Goal: Find specific page/section: Find specific page/section

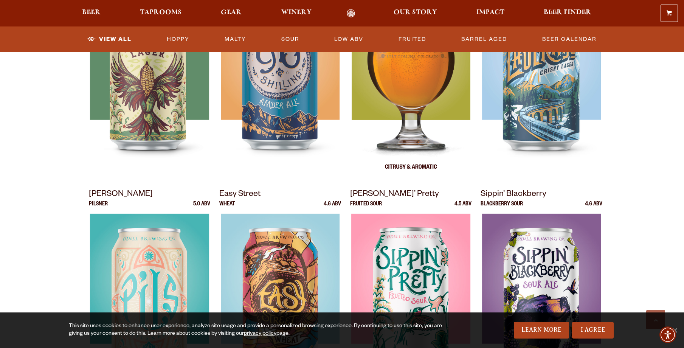
scroll to position [416, 0]
click at [399, 124] on img at bounding box center [410, 83] width 119 height 189
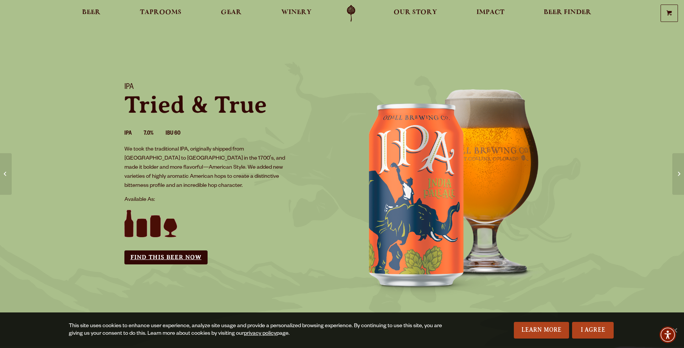
click at [185, 250] on link "Find this Beer Now" at bounding box center [165, 257] width 83 height 14
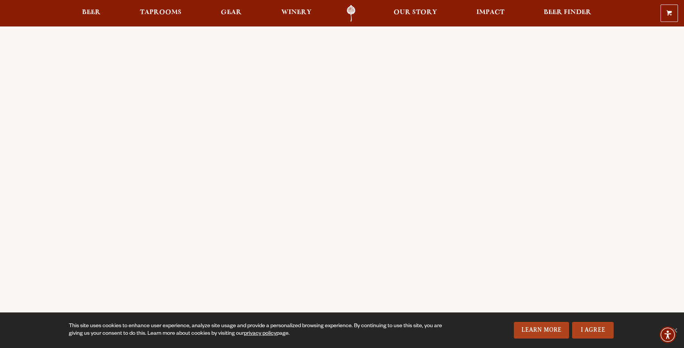
click at [29, 121] on div "Order Online Order [PERSON_NAME] beer or OBC Wine online for delivery or pick-u…" at bounding box center [342, 299] width 684 height 542
click at [26, 105] on div "Order Online Order [PERSON_NAME] beer or OBC Wine online for delivery or pick-u…" at bounding box center [342, 299] width 684 height 542
click at [641, 156] on div "Order Online Order [PERSON_NAME] beer or OBC Wine online for delivery or pick-u…" at bounding box center [342, 299] width 684 height 542
